Goal: Transaction & Acquisition: Purchase product/service

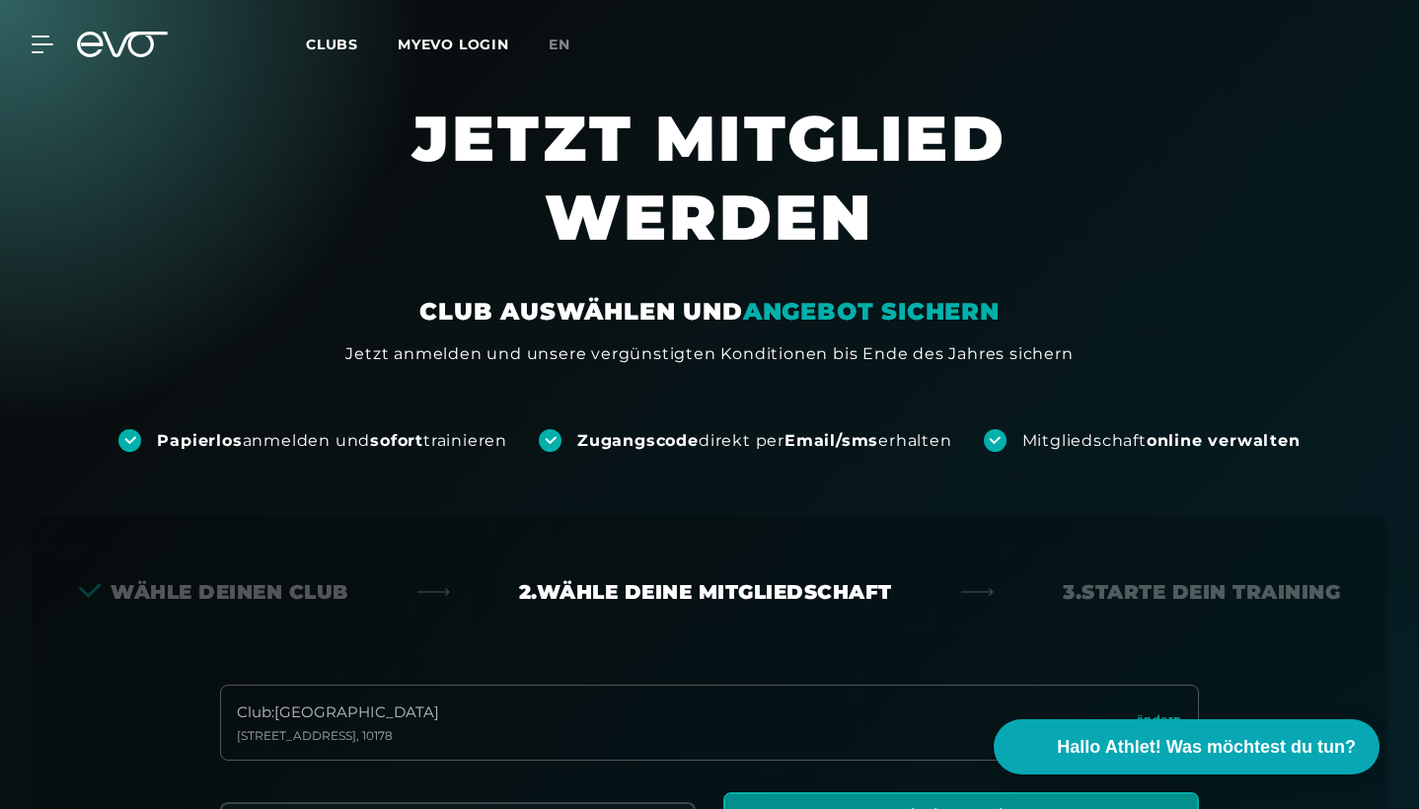
click at [328, 38] on span "Clubs" at bounding box center [332, 45] width 52 height 18
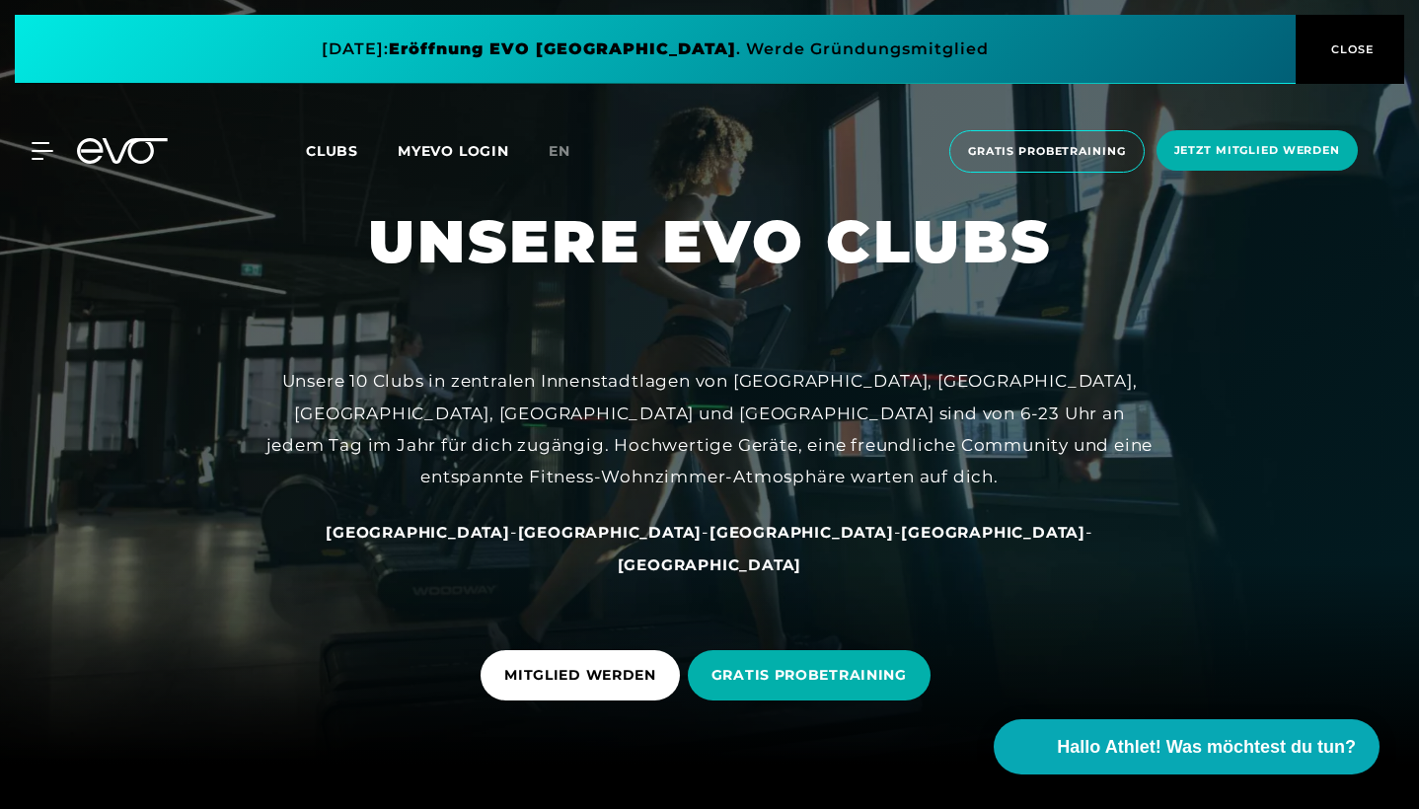
scroll to position [45, 0]
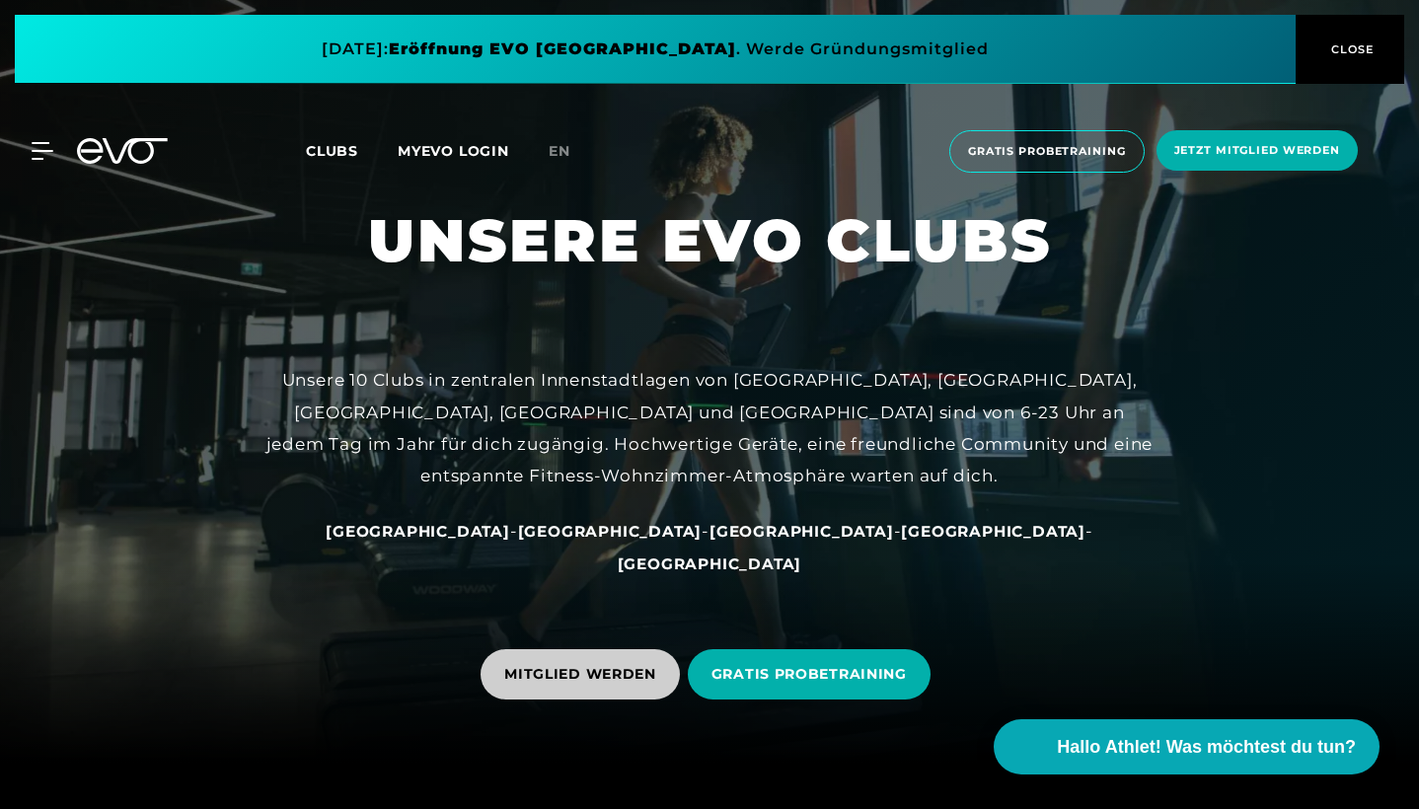
click at [567, 691] on span "MITGLIED WERDEN" at bounding box center [579, 674] width 199 height 50
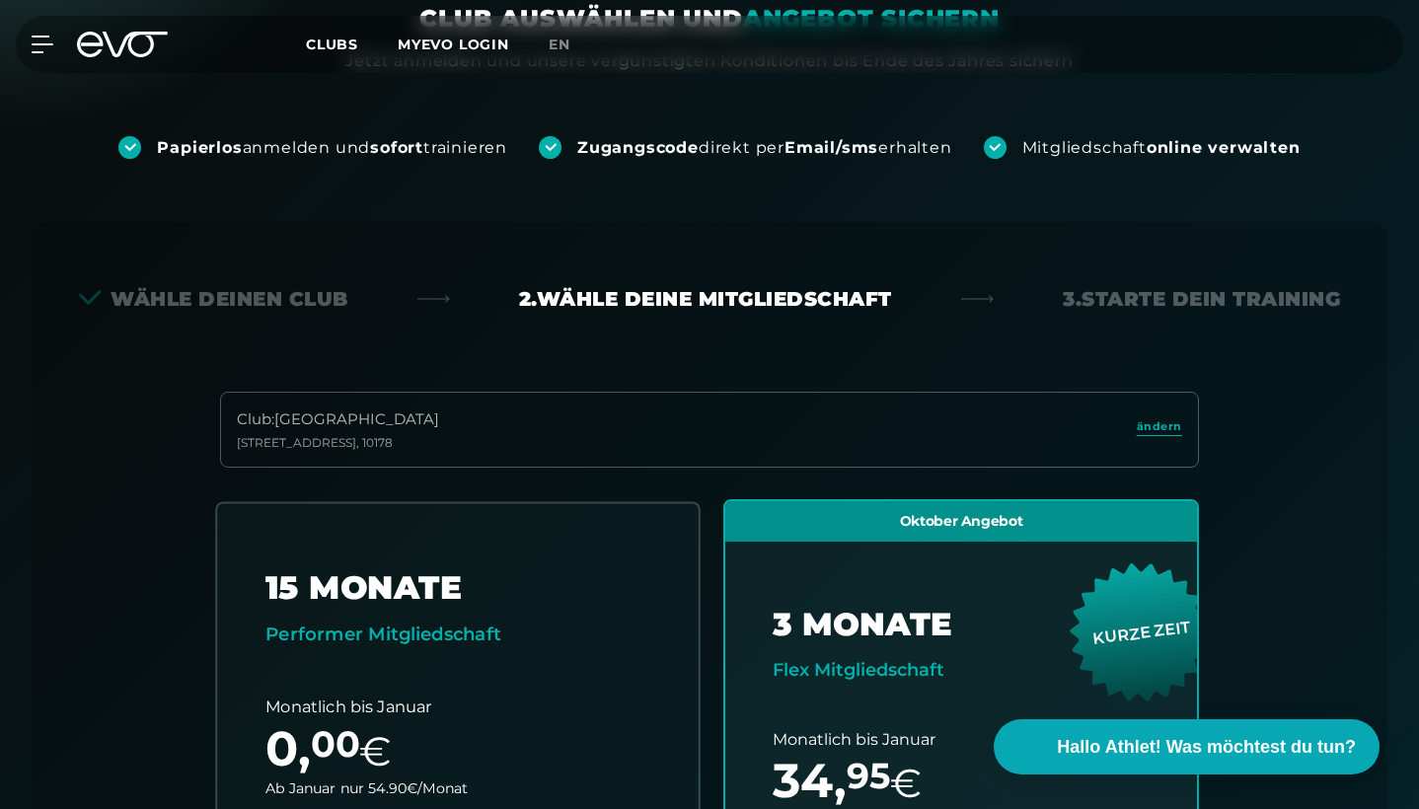
scroll to position [238, 0]
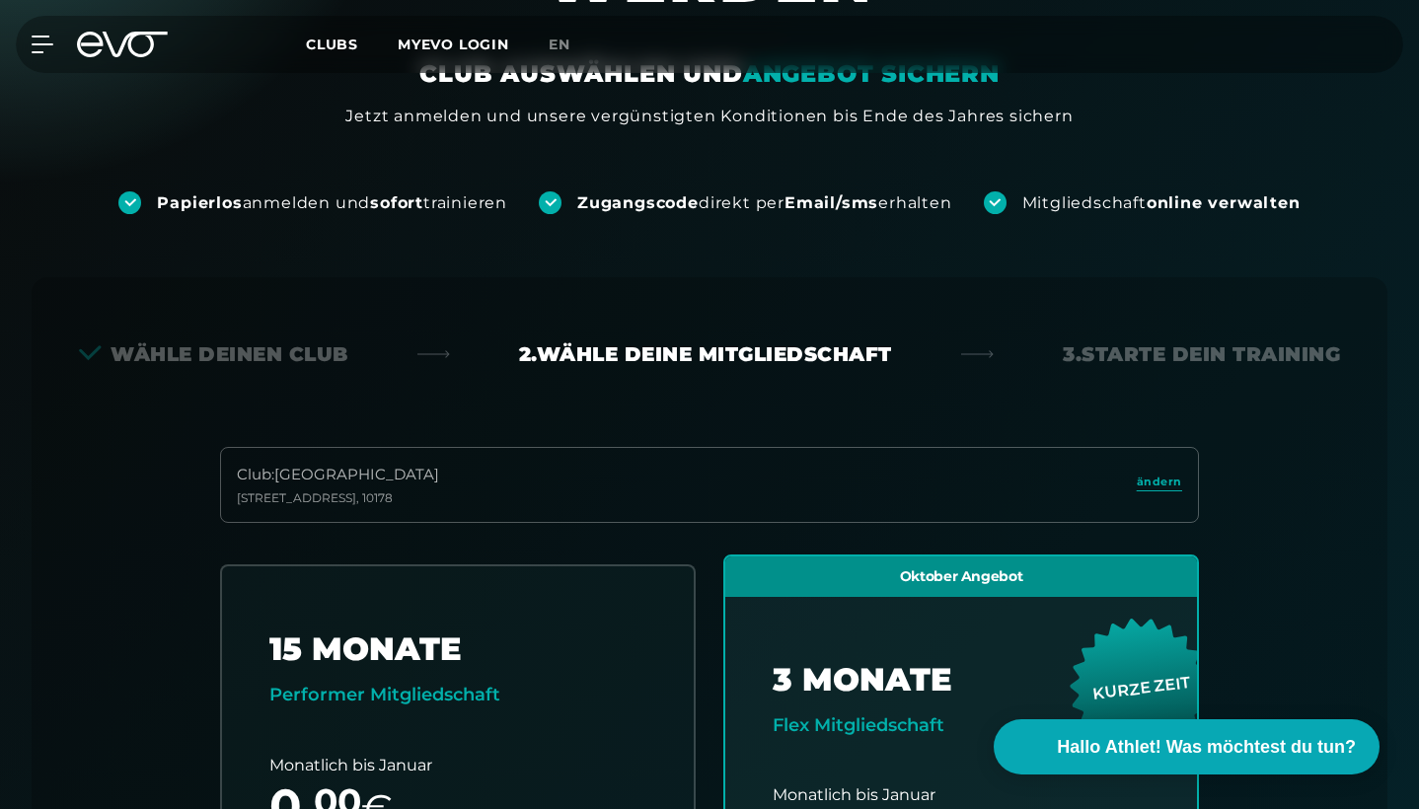
click at [519, 483] on div "Club : Berlin [STREET_ADDRESS]" at bounding box center [709, 485] width 979 height 76
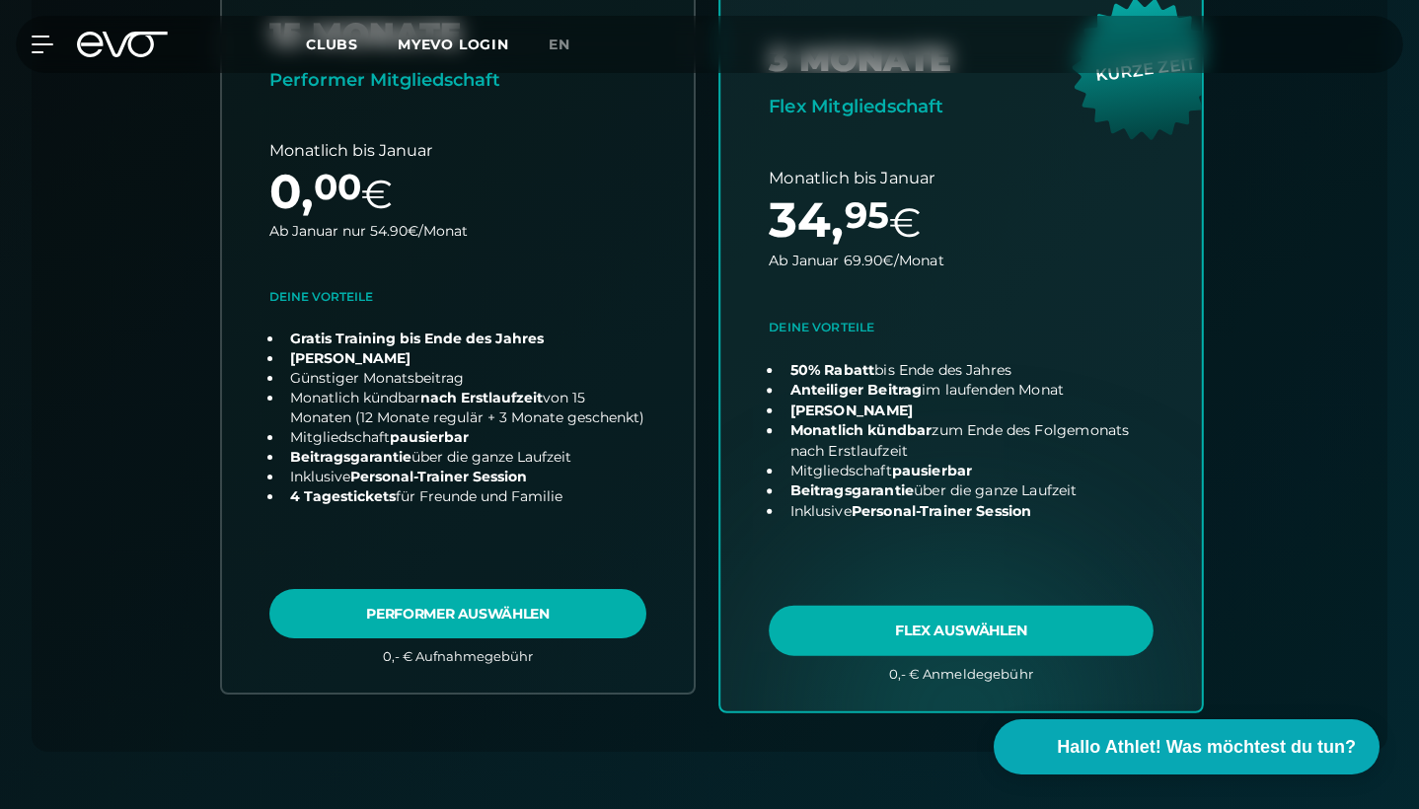
scroll to position [856, 0]
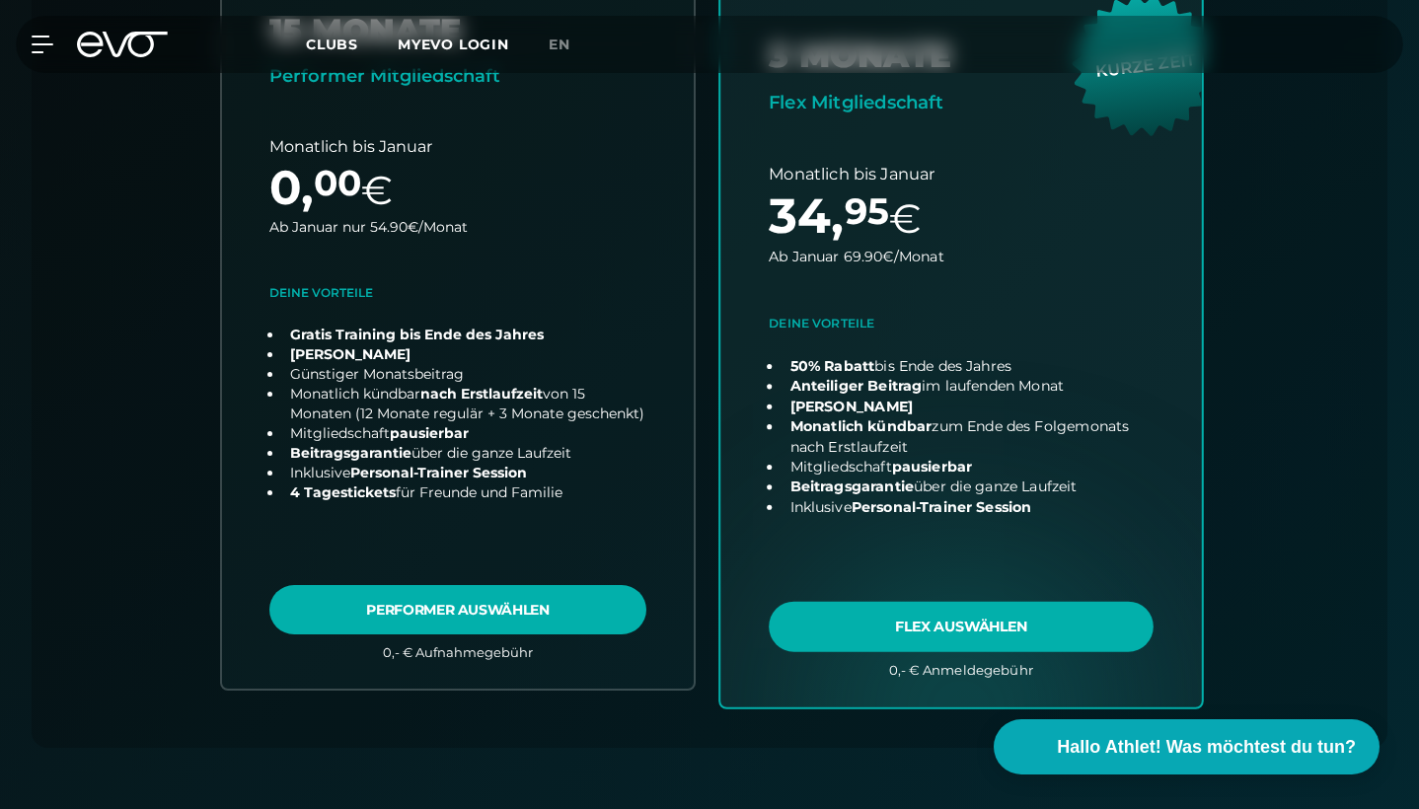
click at [897, 621] on link "choose plan" at bounding box center [960, 318] width 481 height 776
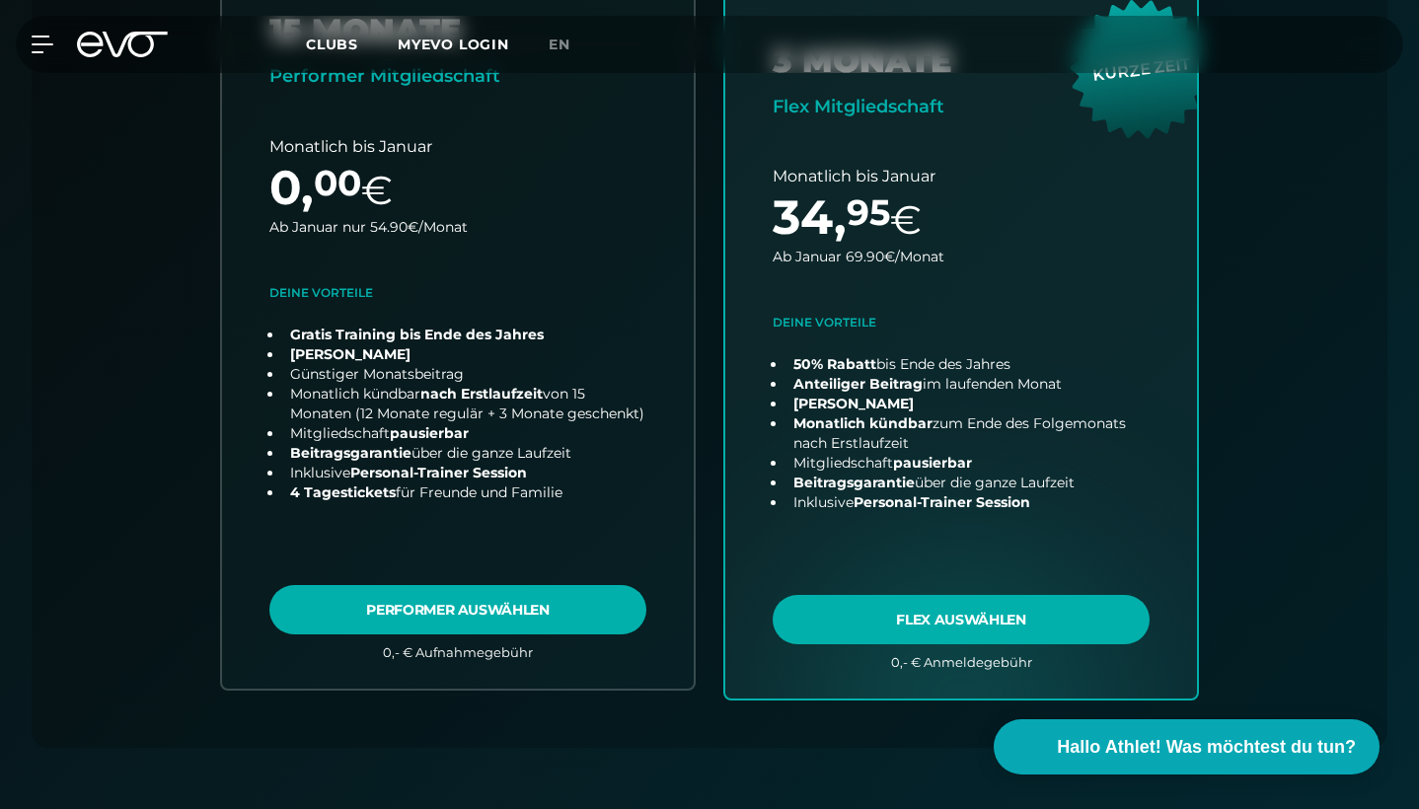
click at [324, 44] on span "Clubs" at bounding box center [332, 45] width 52 height 18
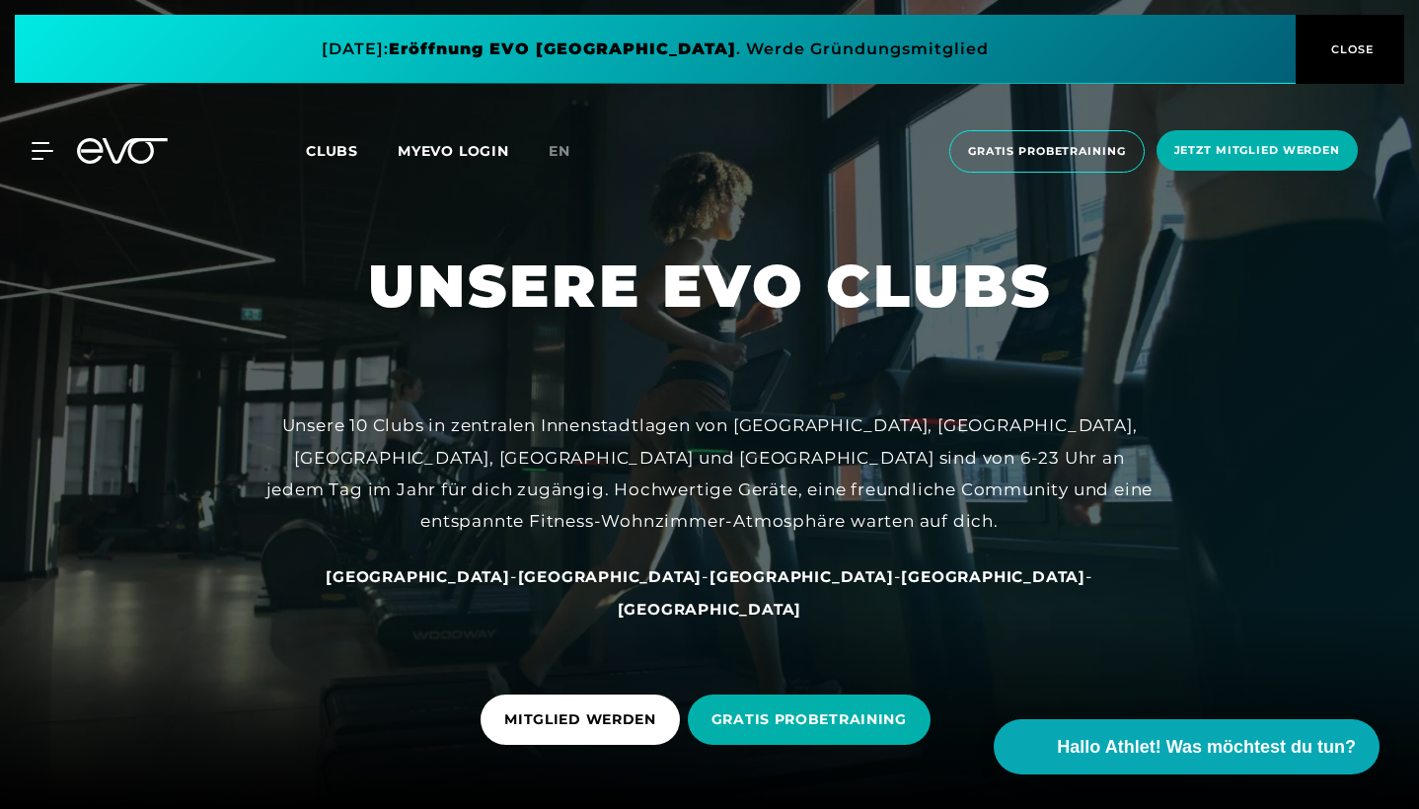
click at [324, 156] on span "Clubs" at bounding box center [332, 151] width 52 height 18
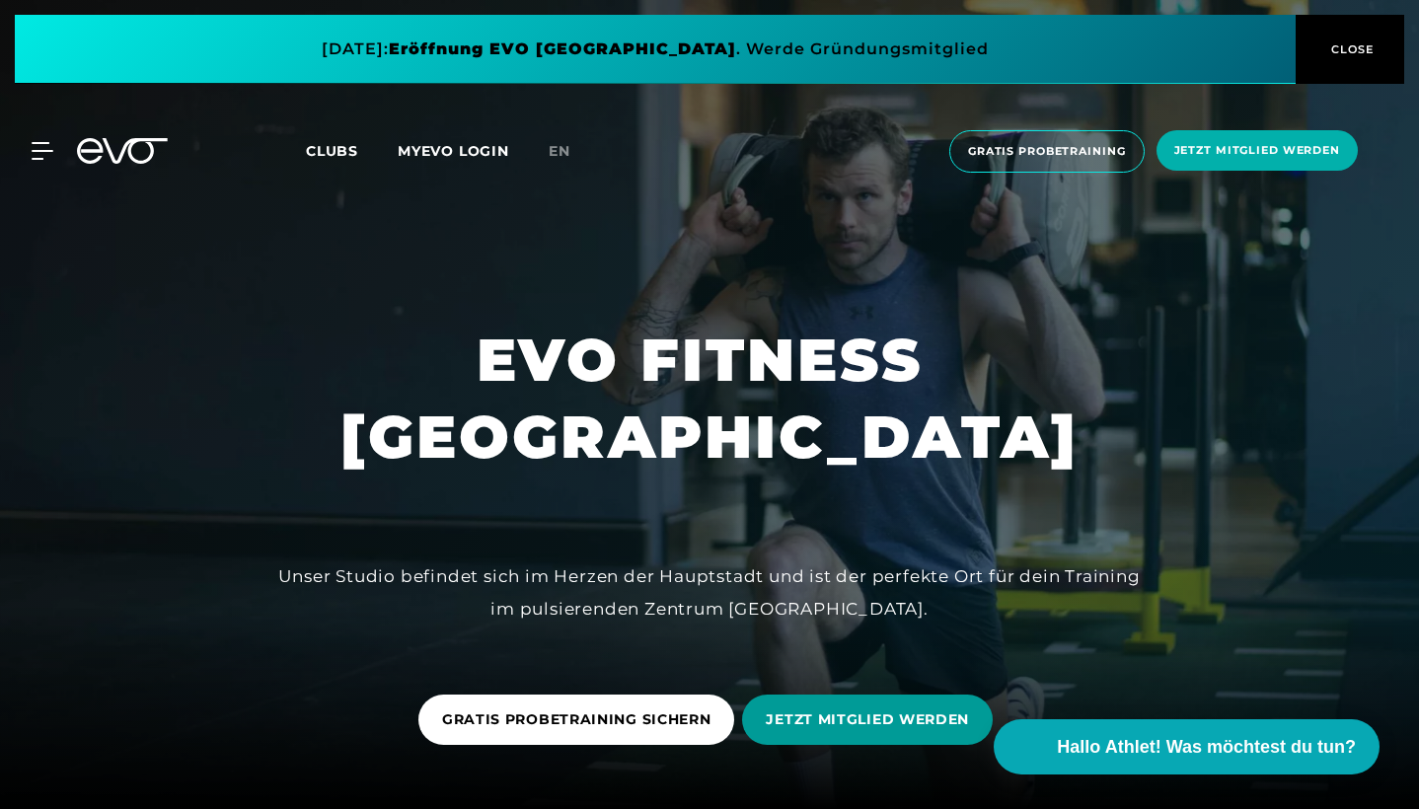
click at [800, 705] on span "JETZT MITGLIED WERDEN" at bounding box center [867, 719] width 251 height 50
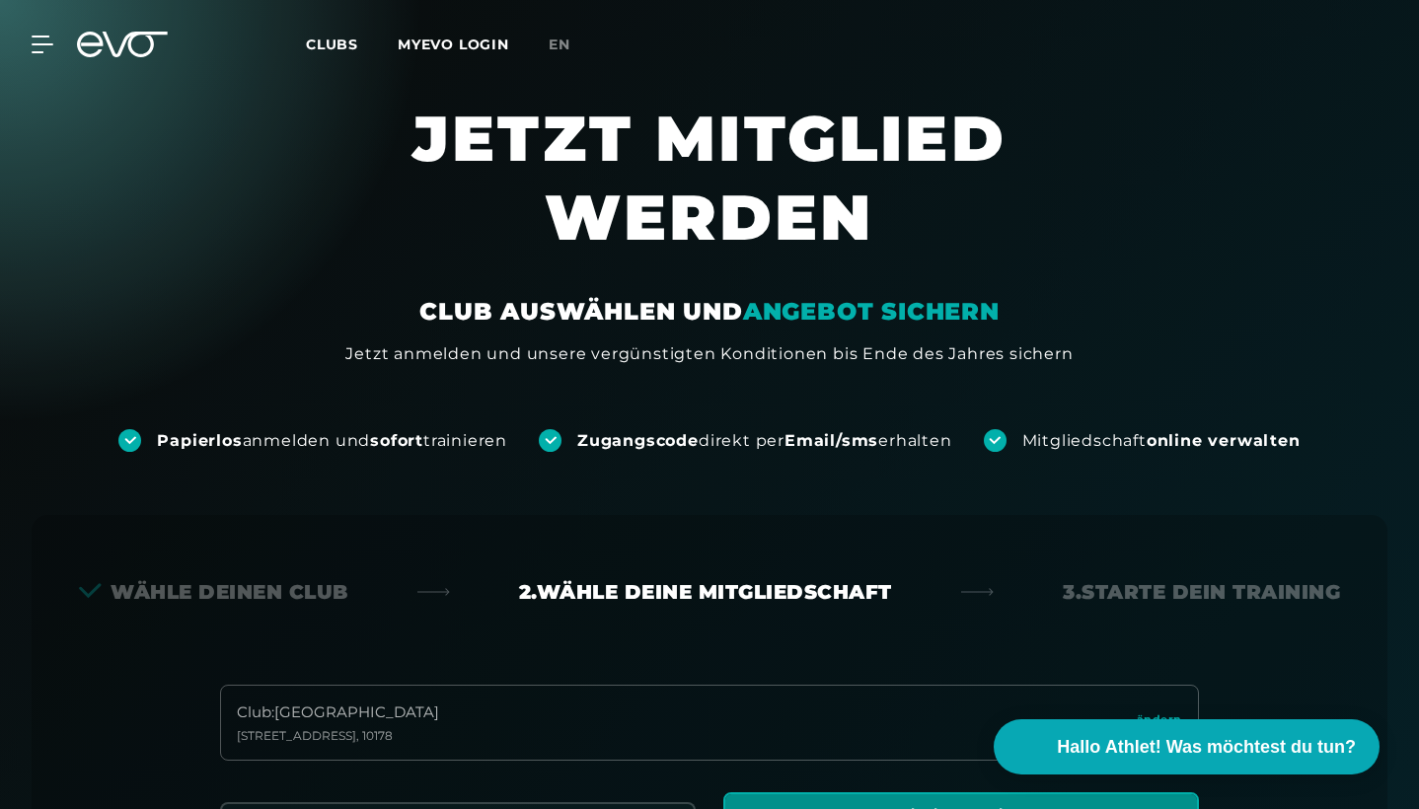
click at [318, 48] on span "Clubs" at bounding box center [332, 45] width 52 height 18
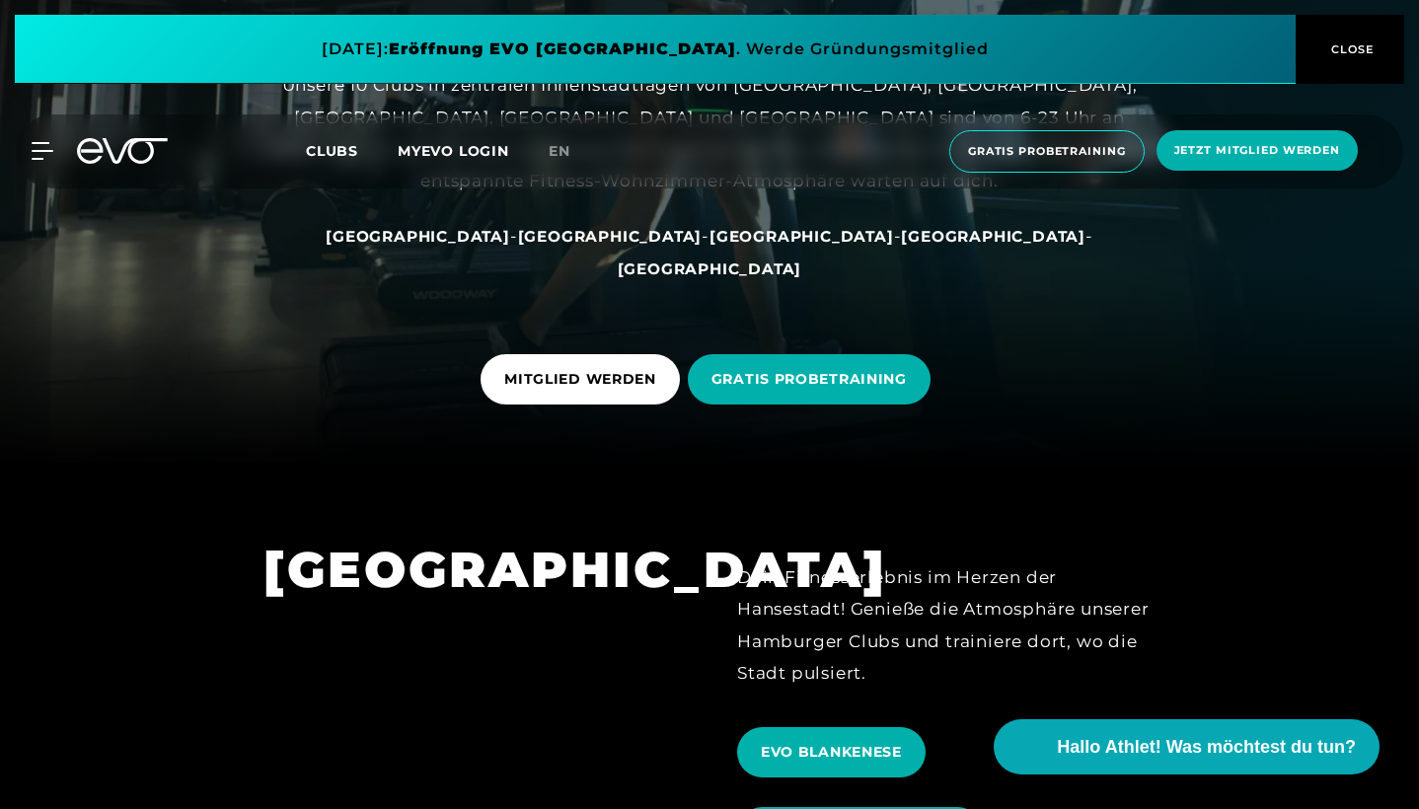
scroll to position [403, 0]
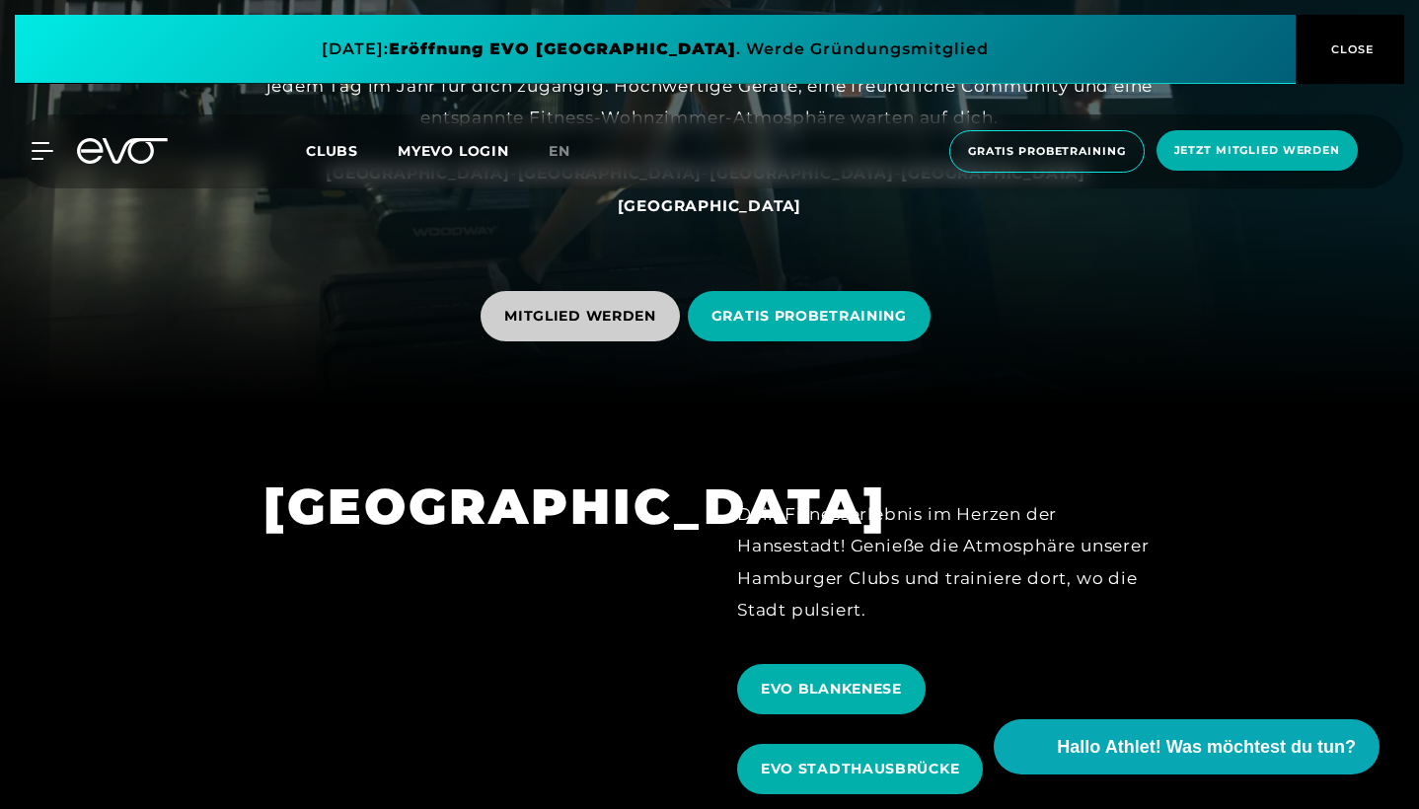
click at [600, 313] on span "MITGLIED WERDEN" at bounding box center [580, 316] width 152 height 21
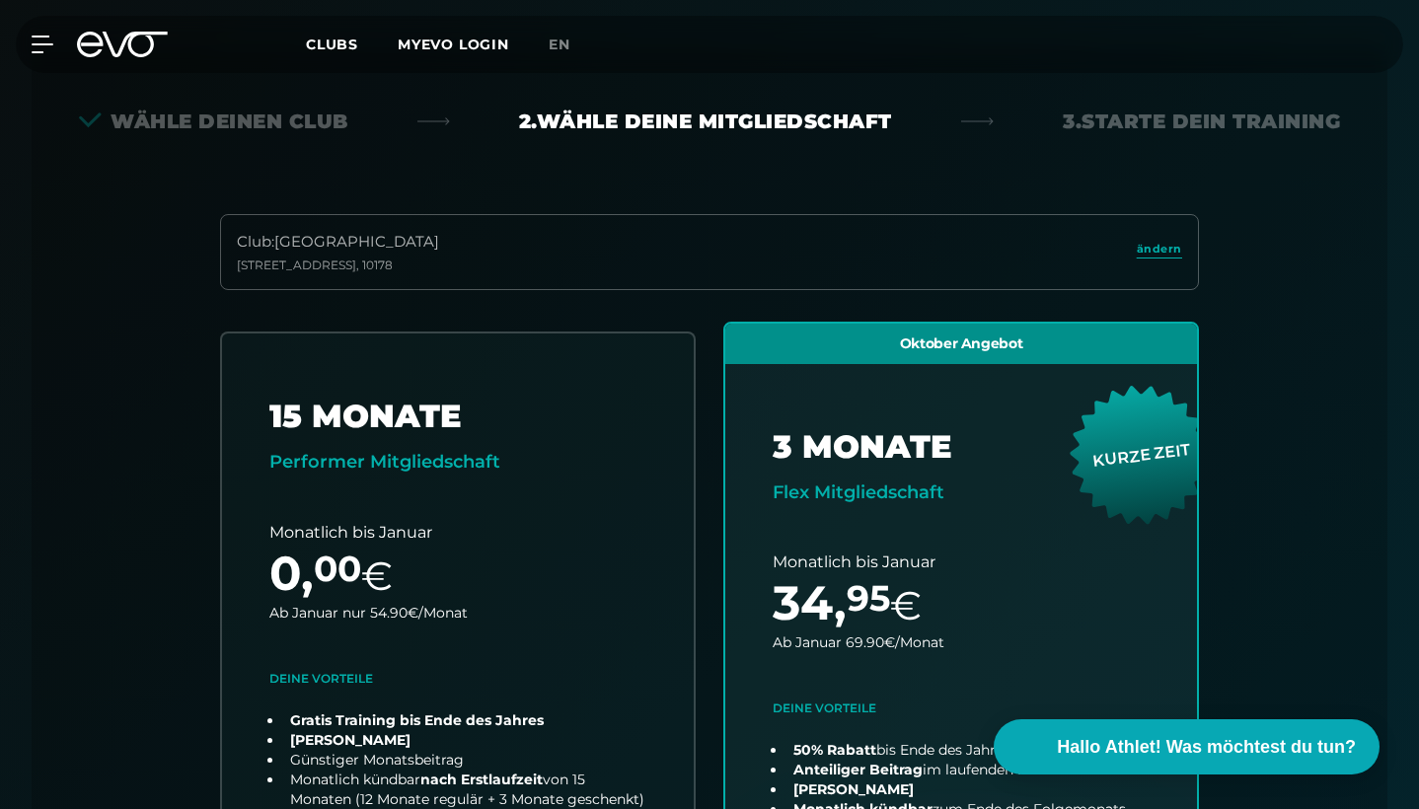
scroll to position [515, 0]
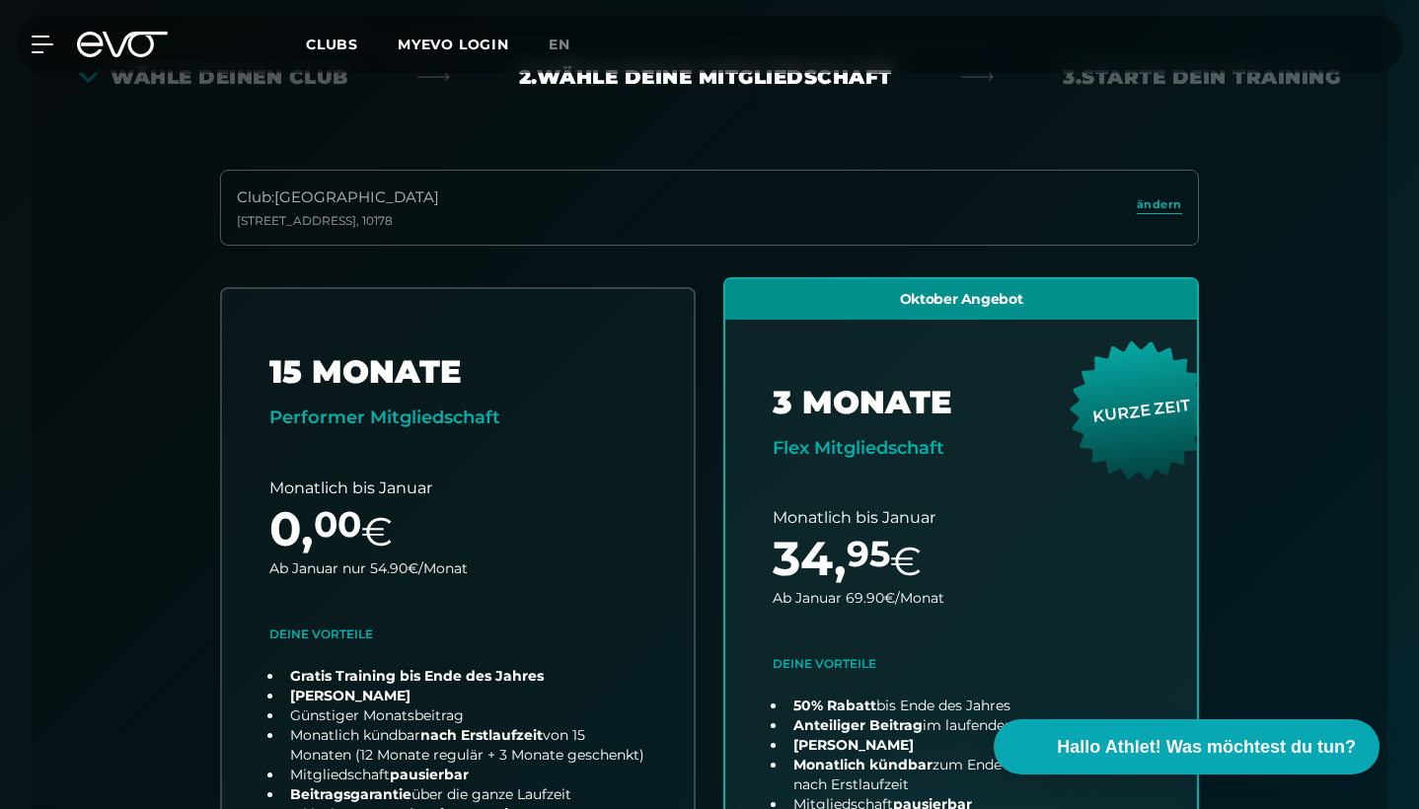
click at [516, 207] on div "Club : Berlin [STREET_ADDRESS]" at bounding box center [709, 208] width 979 height 76
click at [1146, 207] on span "ändern" at bounding box center [1158, 204] width 45 height 17
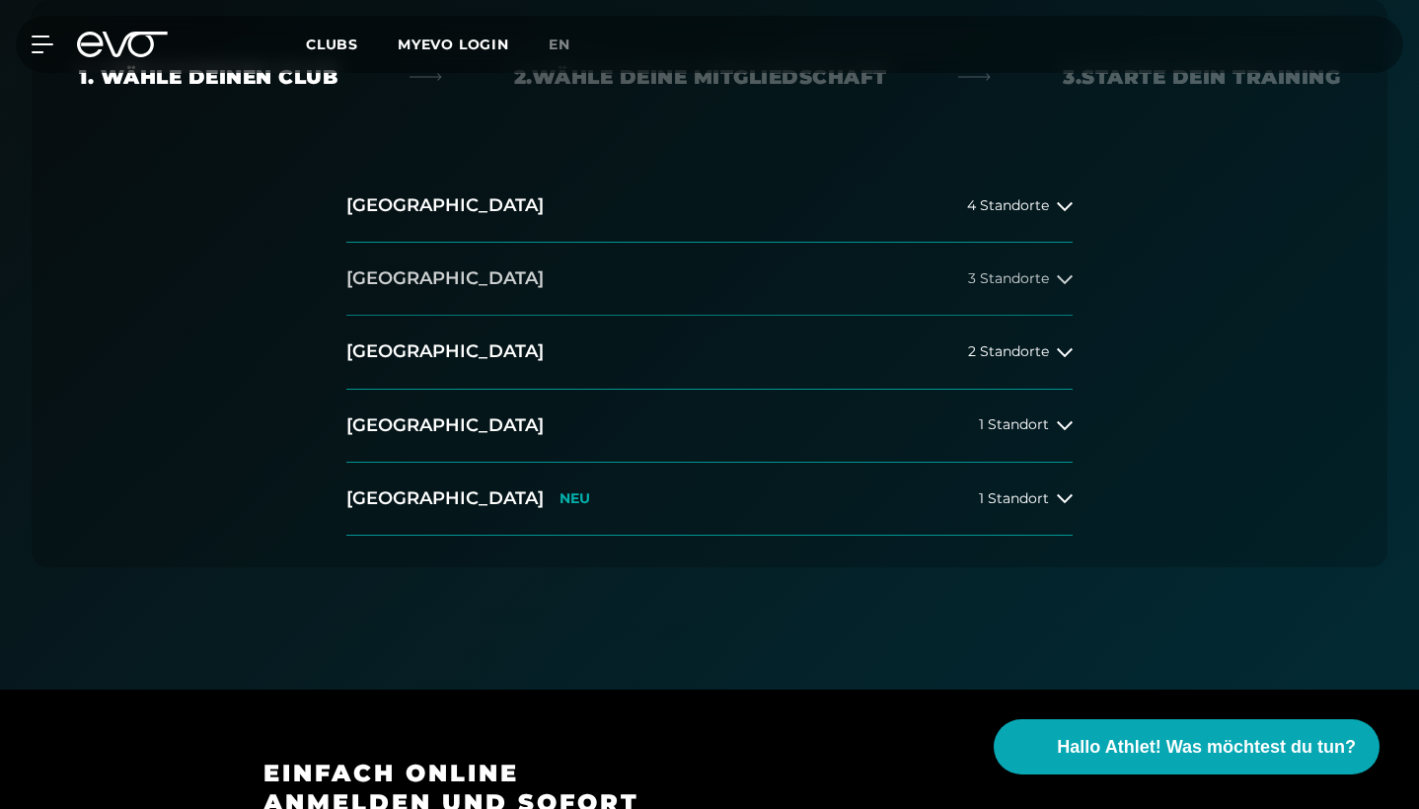
click at [444, 291] on button "[GEOGRAPHIC_DATA] 3 Standorte" at bounding box center [709, 279] width 726 height 73
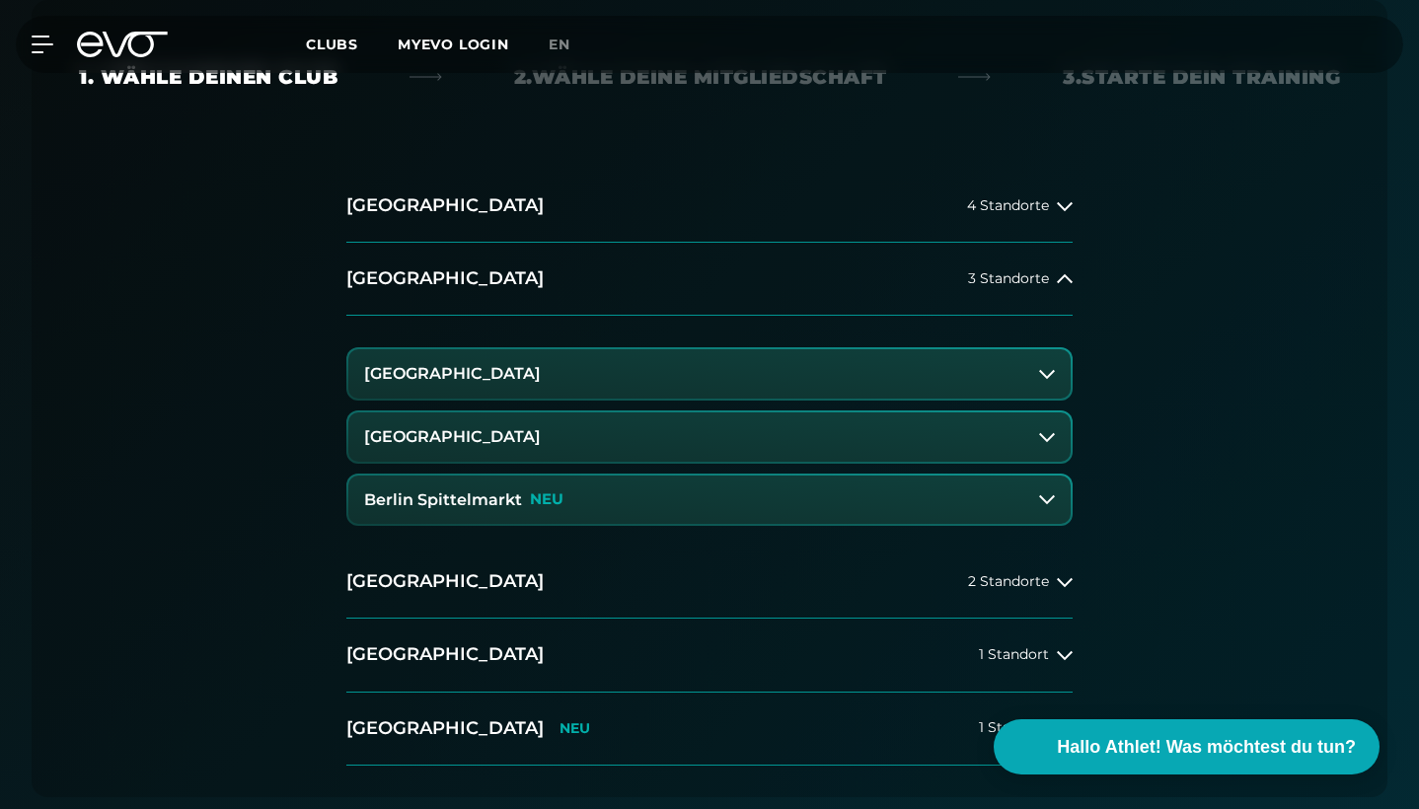
click at [438, 439] on h3 "[GEOGRAPHIC_DATA]" at bounding box center [452, 437] width 177 height 18
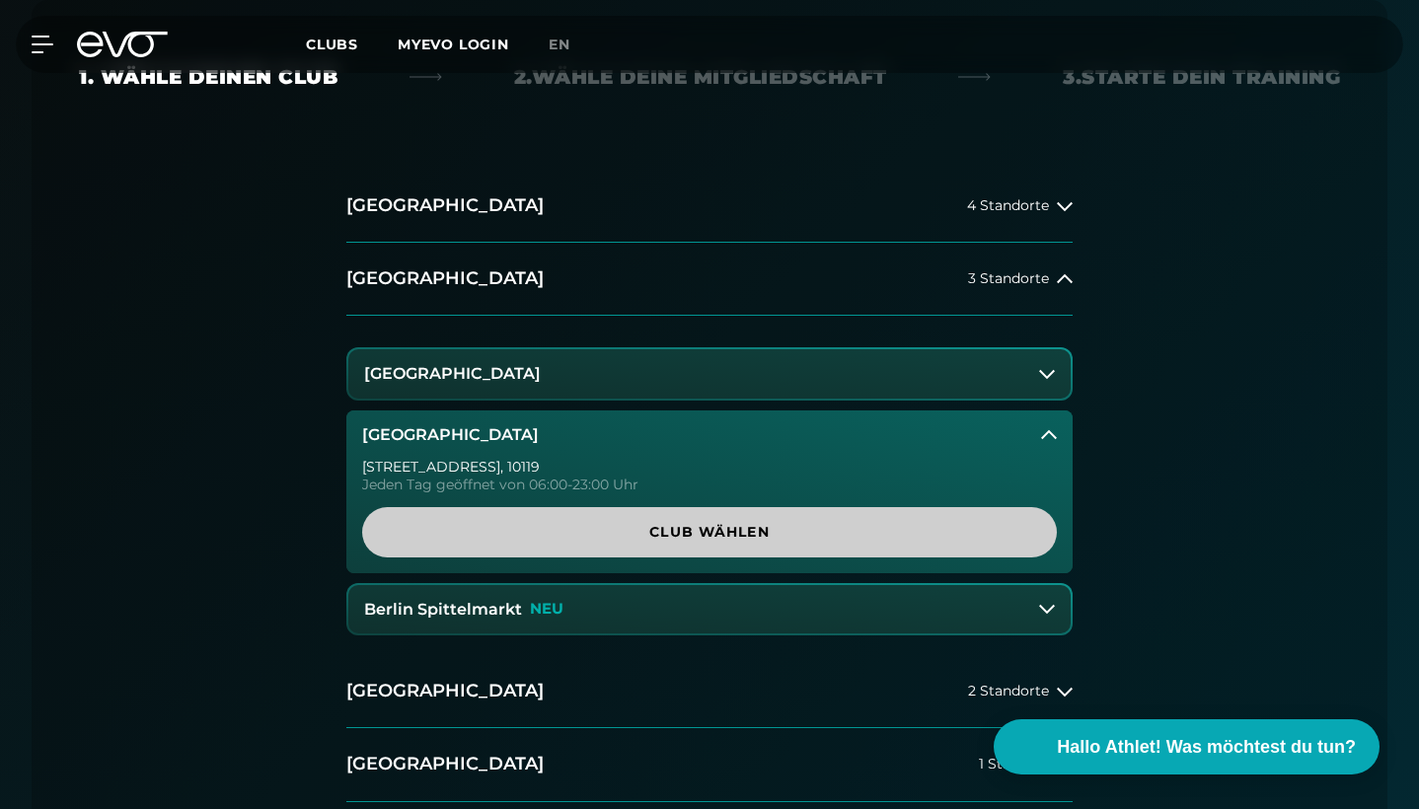
click at [473, 524] on span "Club wählen" at bounding box center [709, 532] width 647 height 21
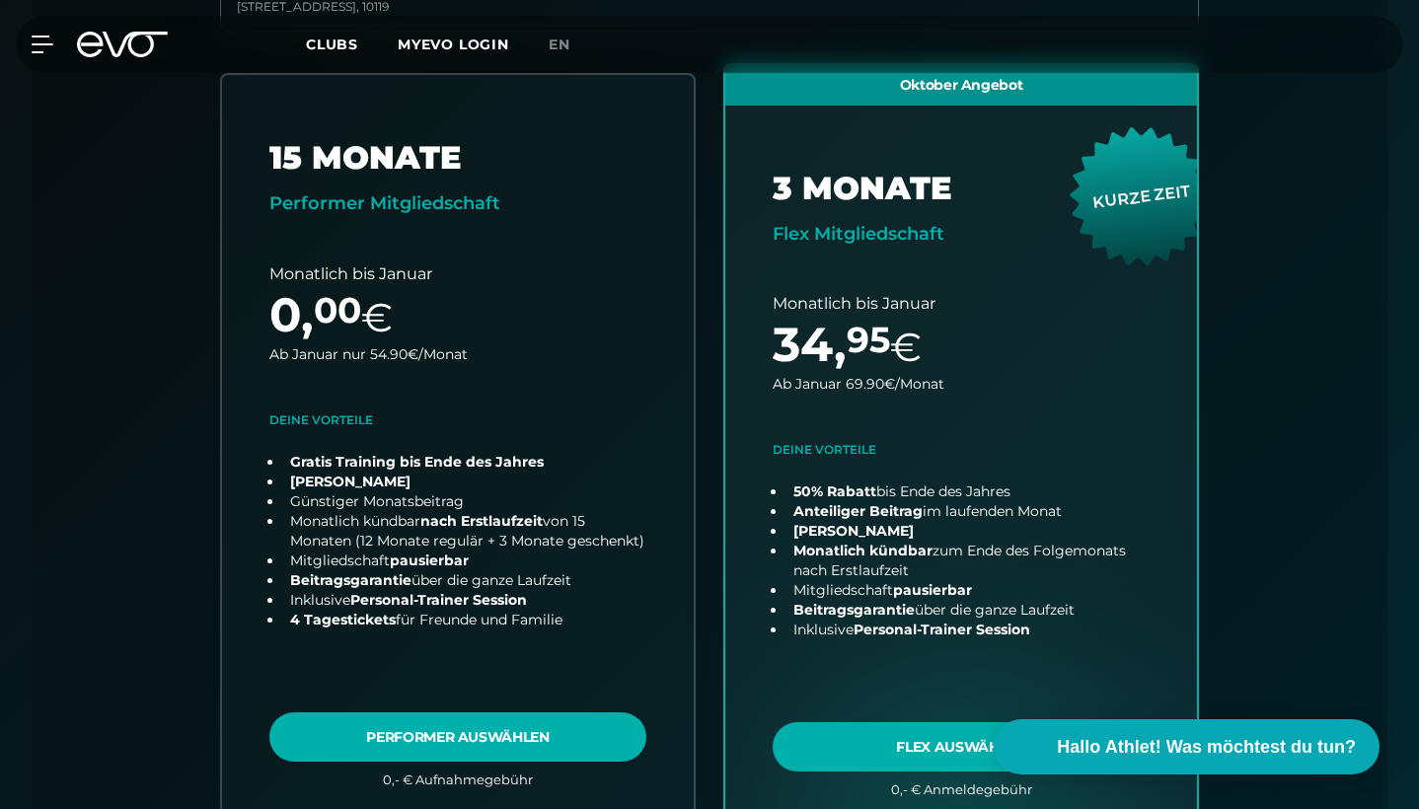
scroll to position [727, 0]
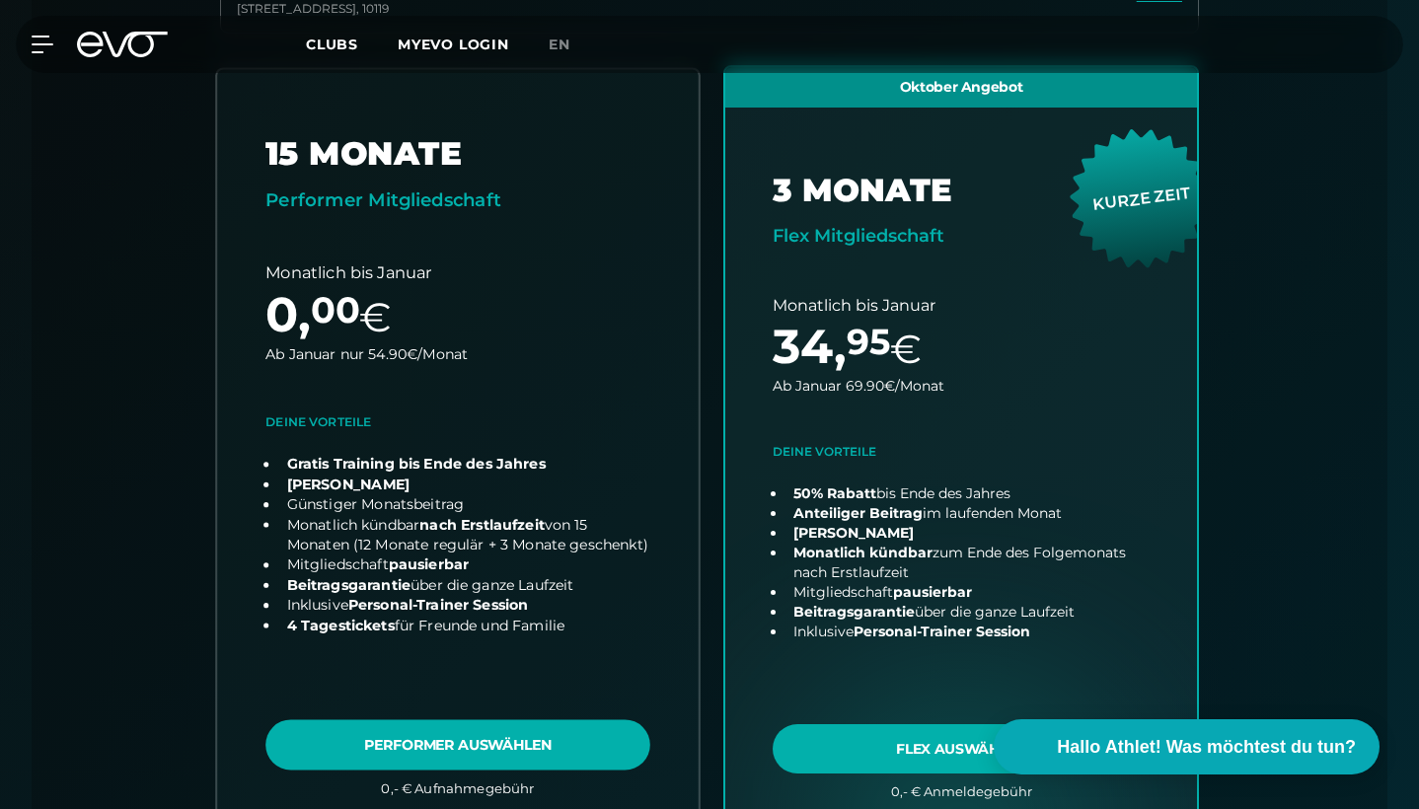
click at [455, 756] on link "choose plan" at bounding box center [457, 447] width 481 height 756
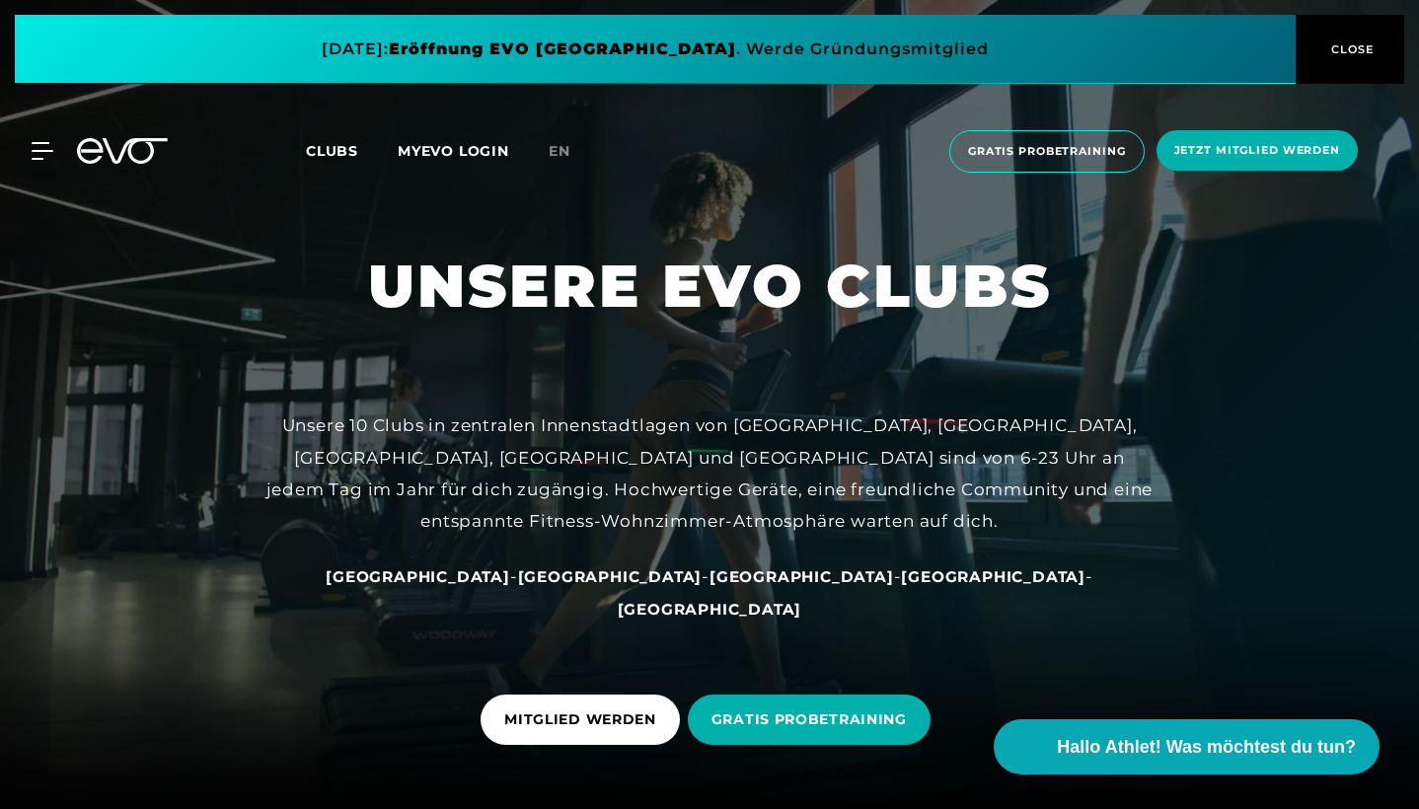
click at [356, 154] on span "Clubs" at bounding box center [332, 151] width 52 height 18
click at [348, 156] on span "Clubs" at bounding box center [332, 151] width 52 height 18
click at [616, 727] on span "MITGLIED WERDEN" at bounding box center [580, 719] width 152 height 21
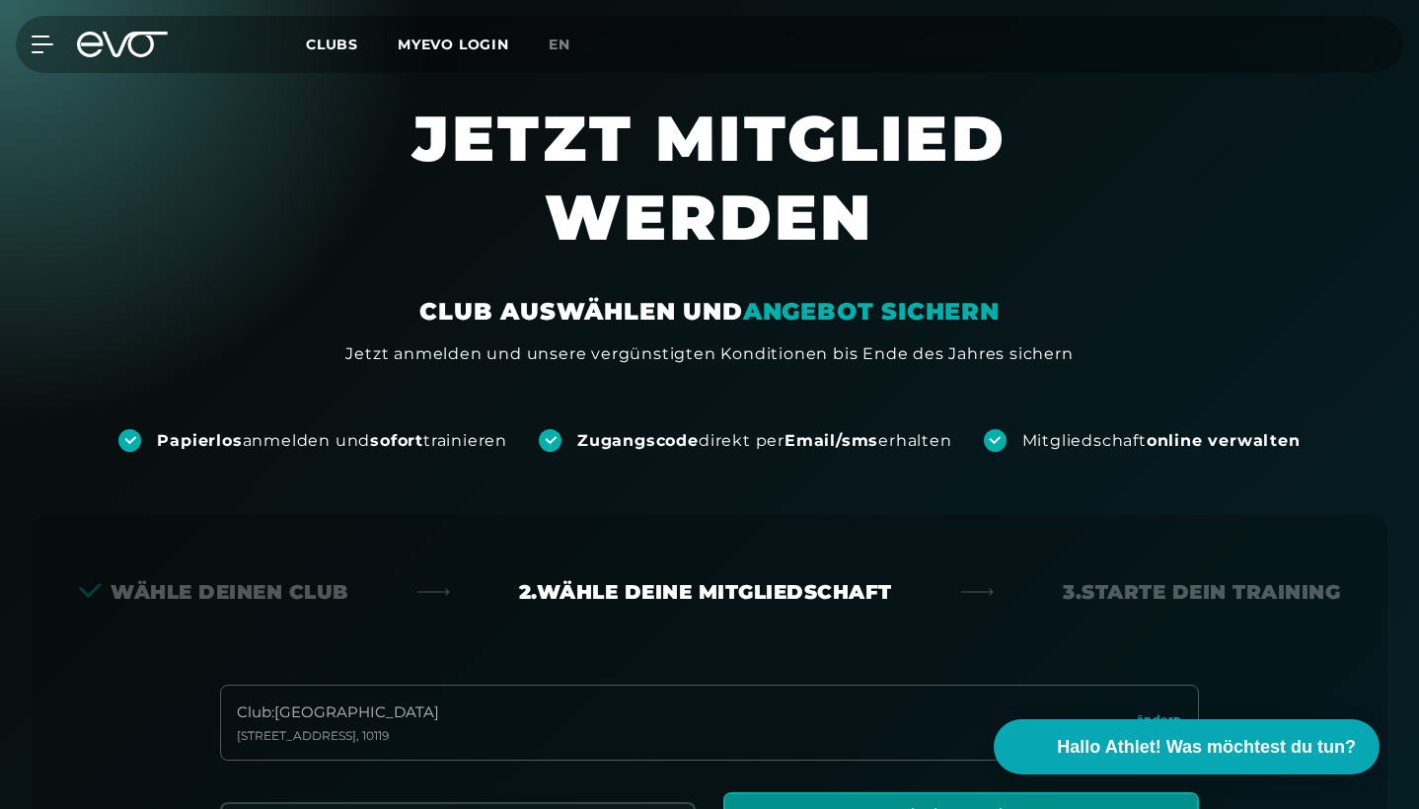
scroll to position [515, 0]
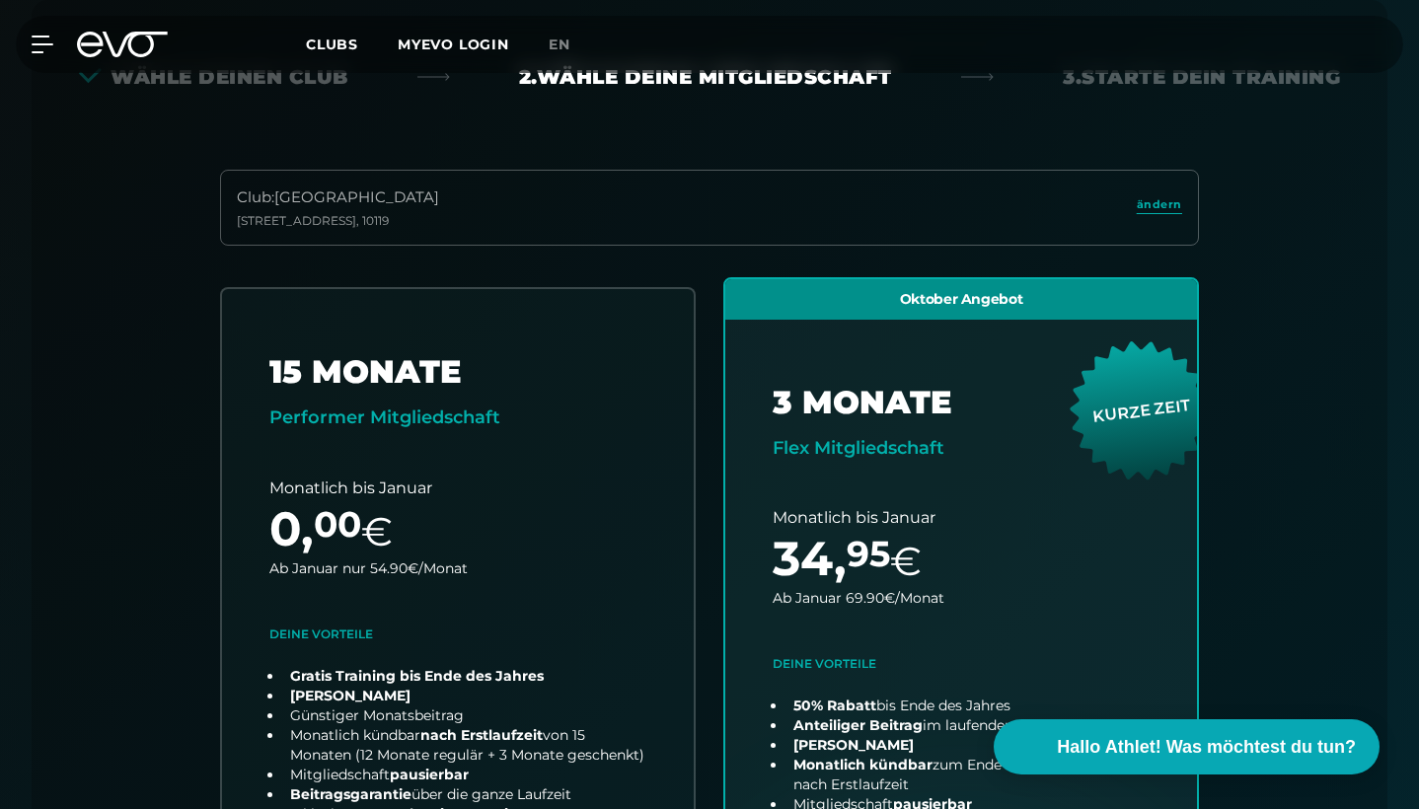
click at [634, 202] on div "Club : Berlin [STREET_ADDRESS]" at bounding box center [709, 208] width 979 height 76
click at [1164, 199] on span "ändern" at bounding box center [1158, 204] width 45 height 17
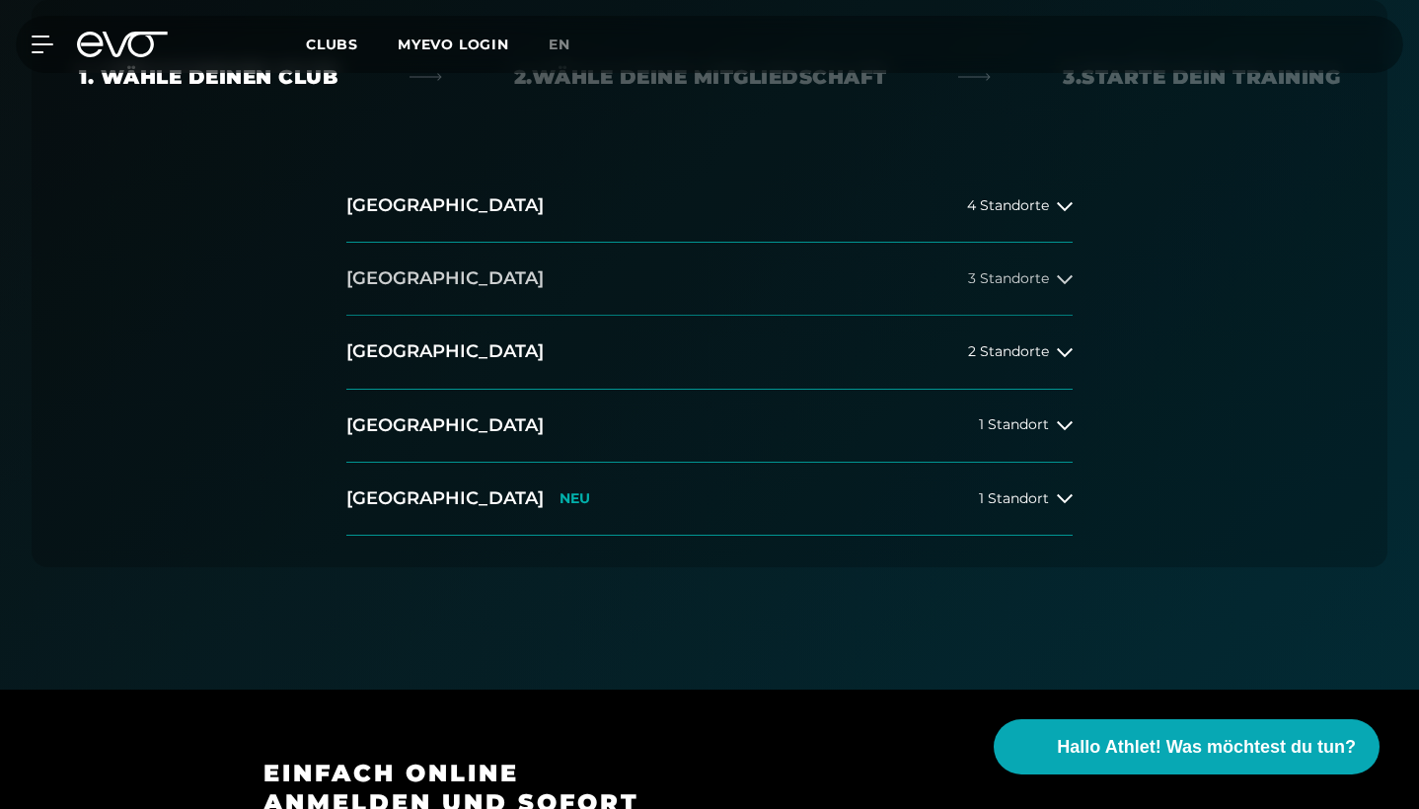
click at [628, 273] on button "[GEOGRAPHIC_DATA] 3 Standorte" at bounding box center [709, 279] width 726 height 73
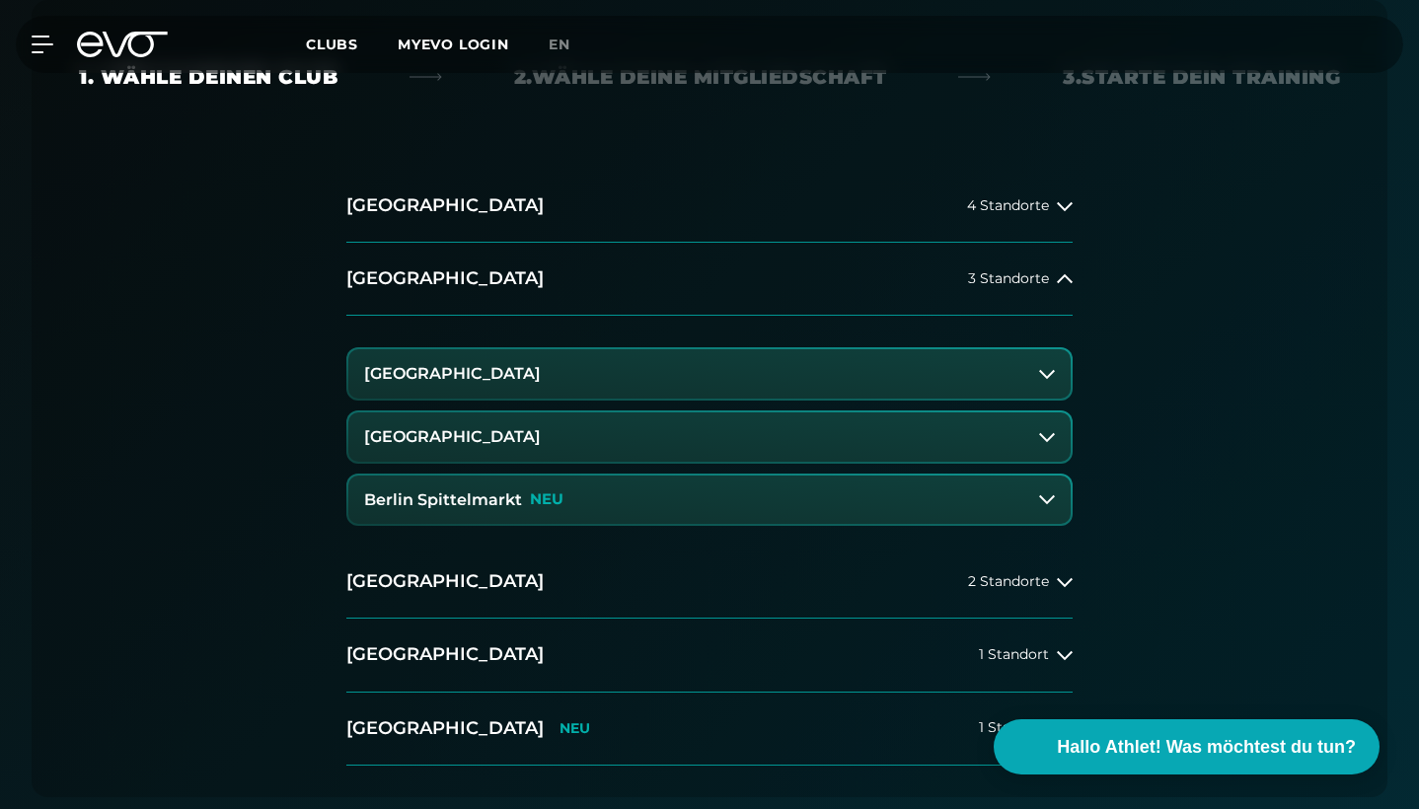
click at [428, 511] on button "Berlin Spittelmarkt NEU" at bounding box center [709, 499] width 722 height 49
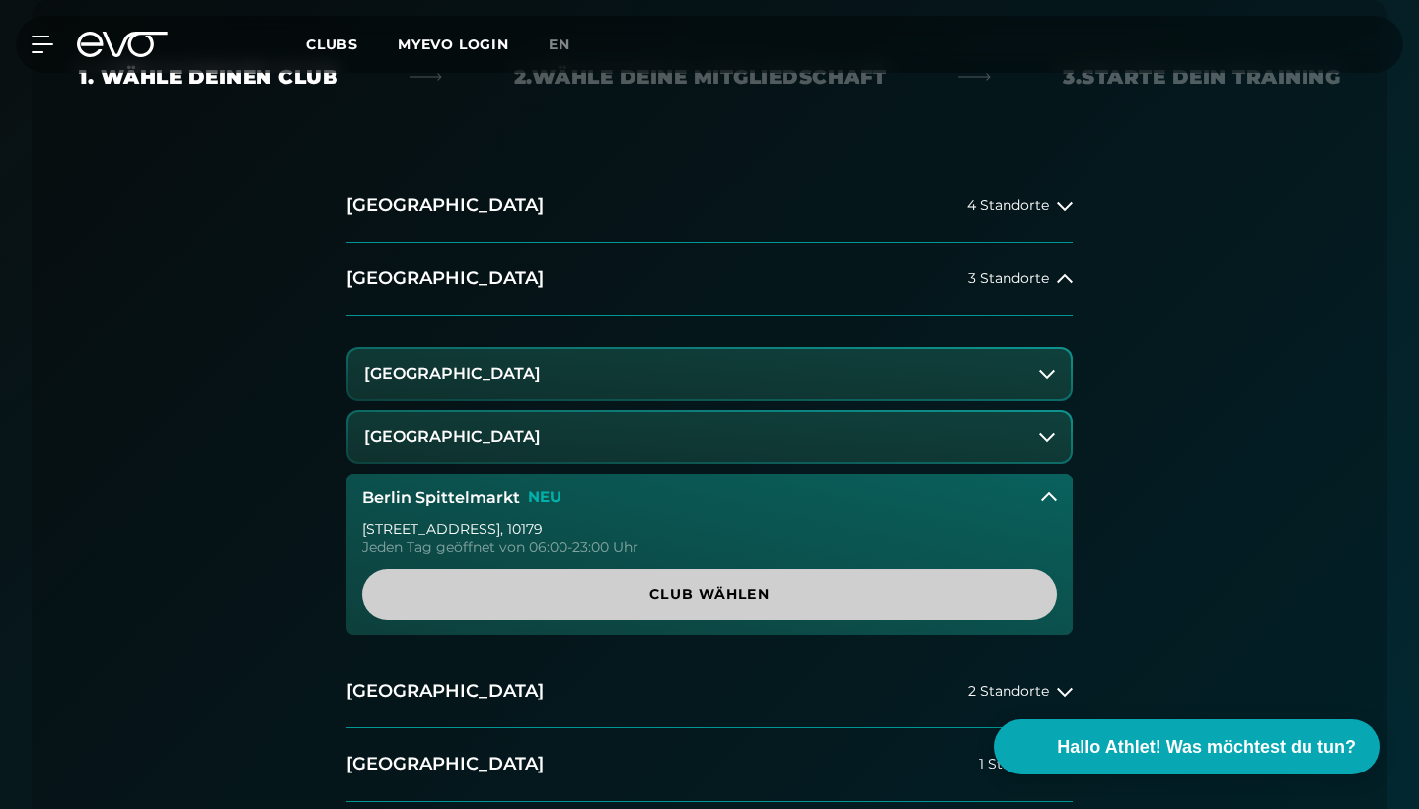
click at [459, 595] on span "Club wählen" at bounding box center [709, 594] width 647 height 21
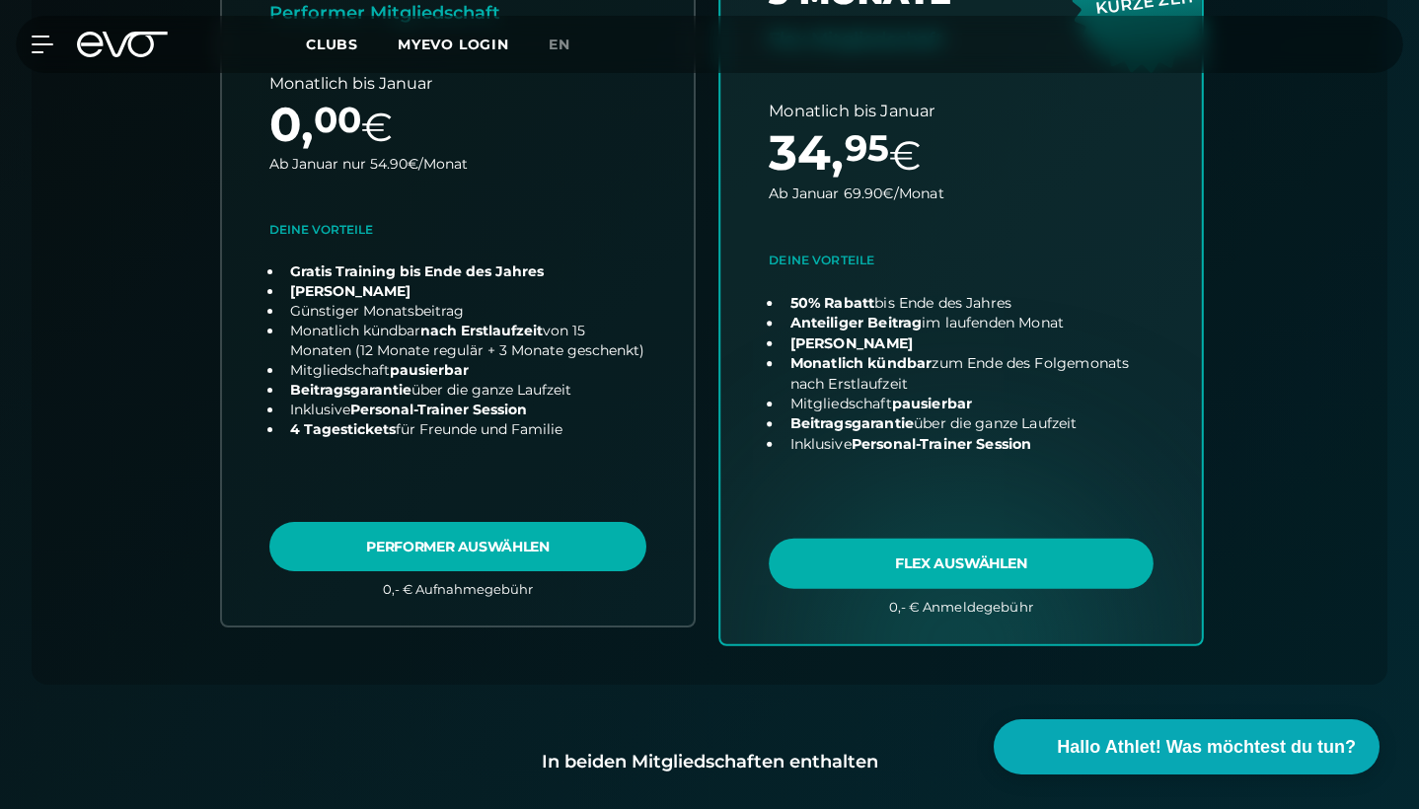
scroll to position [955, 0]
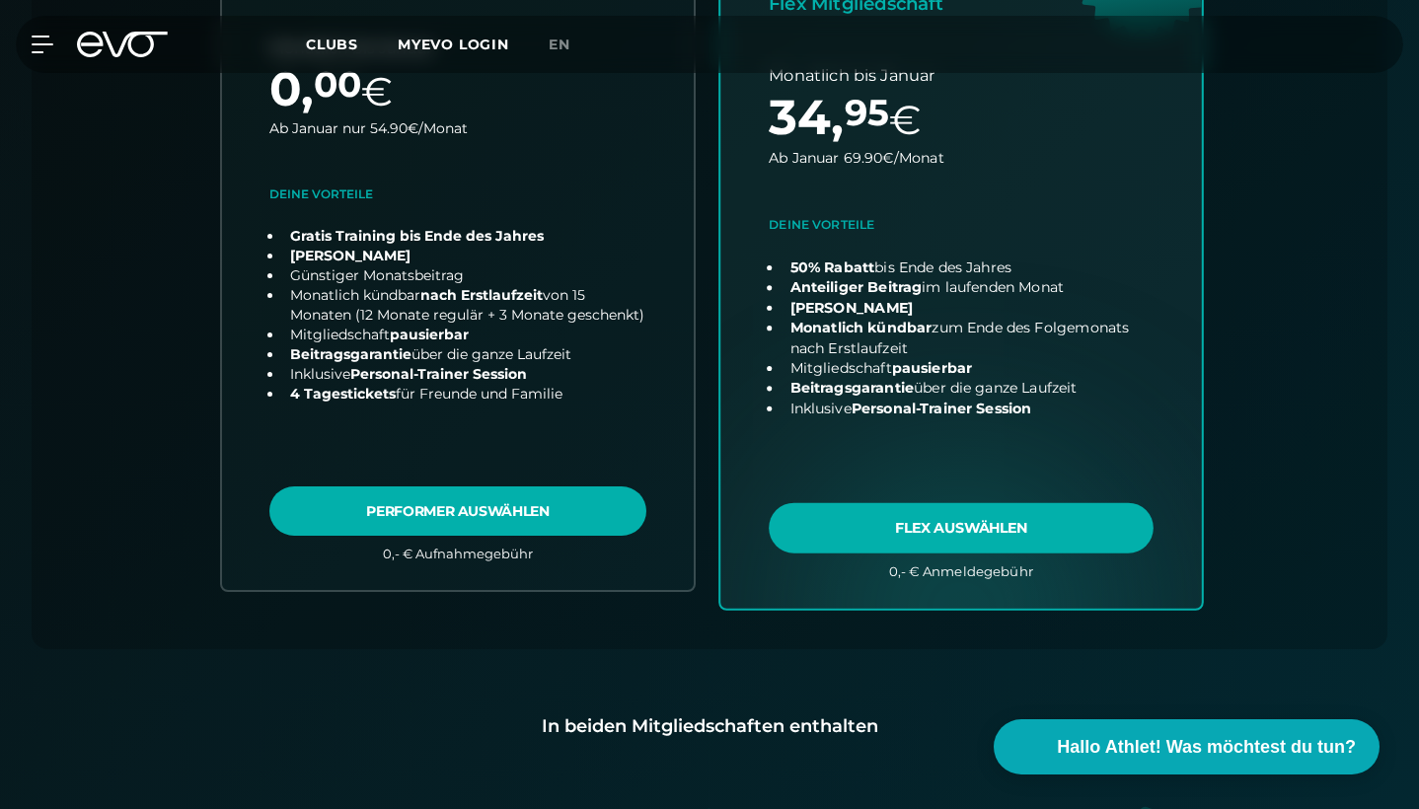
click at [837, 544] on link "choose plan" at bounding box center [960, 219] width 481 height 776
click at [862, 535] on link "choose plan" at bounding box center [960, 219] width 481 height 776
